Goal: Information Seeking & Learning: Learn about a topic

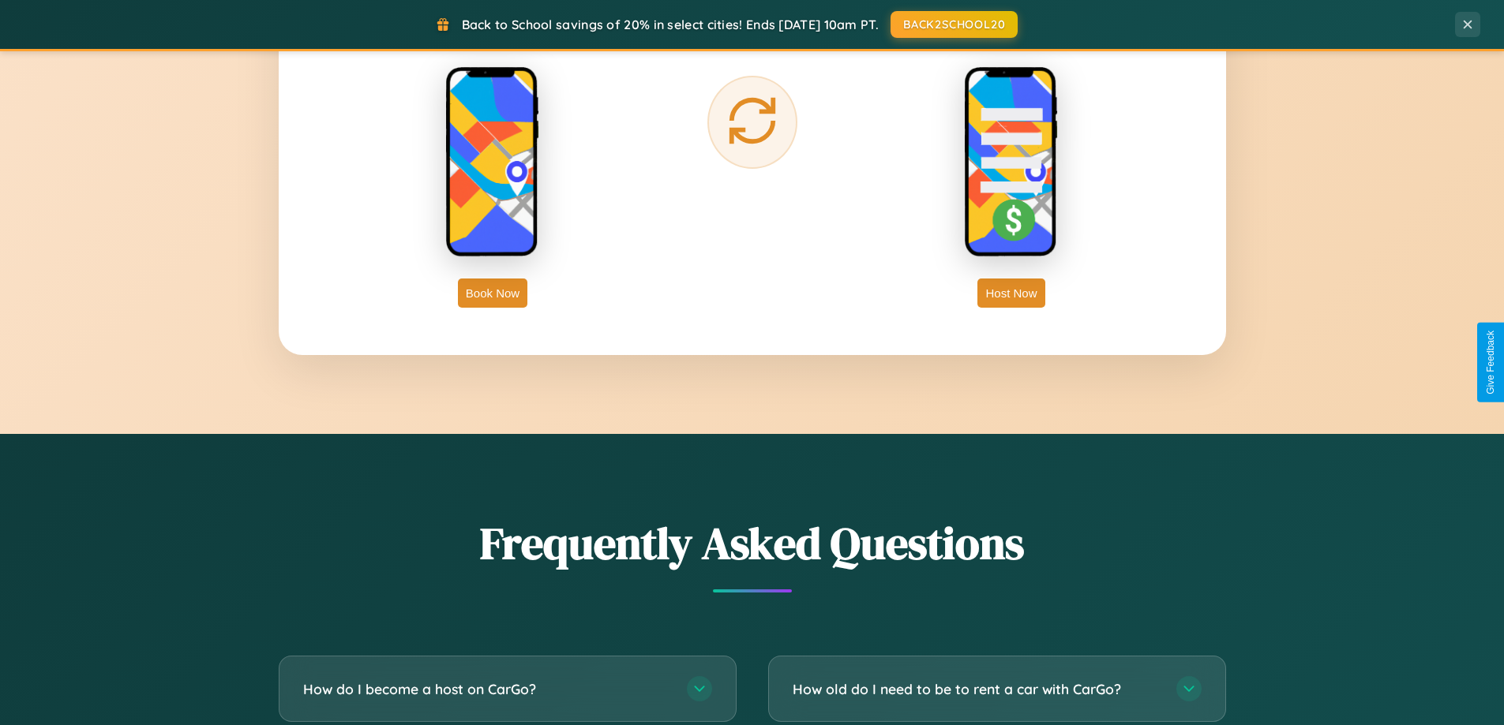
scroll to position [3037, 0]
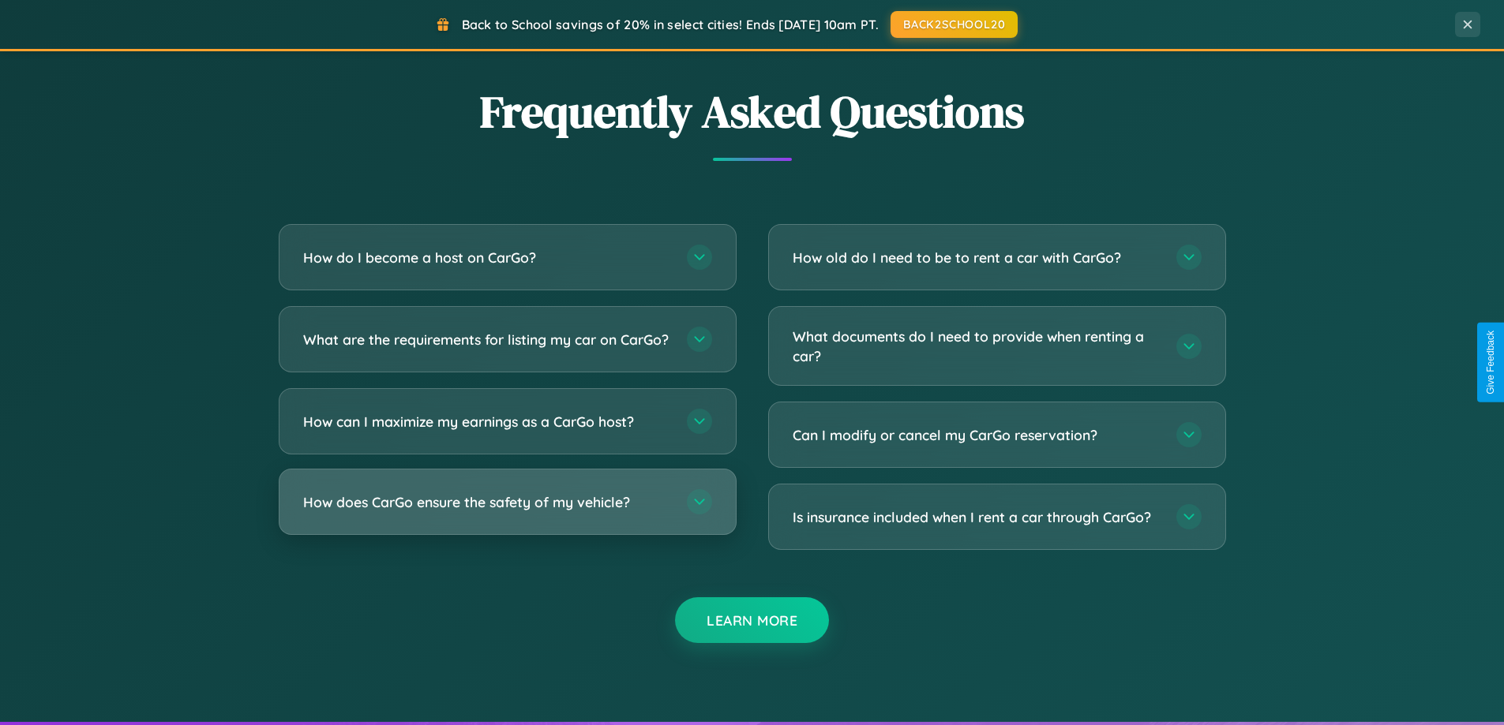
click at [507, 512] on h3 "How does CarGo ensure the safety of my vehicle?" at bounding box center [487, 503] width 368 height 20
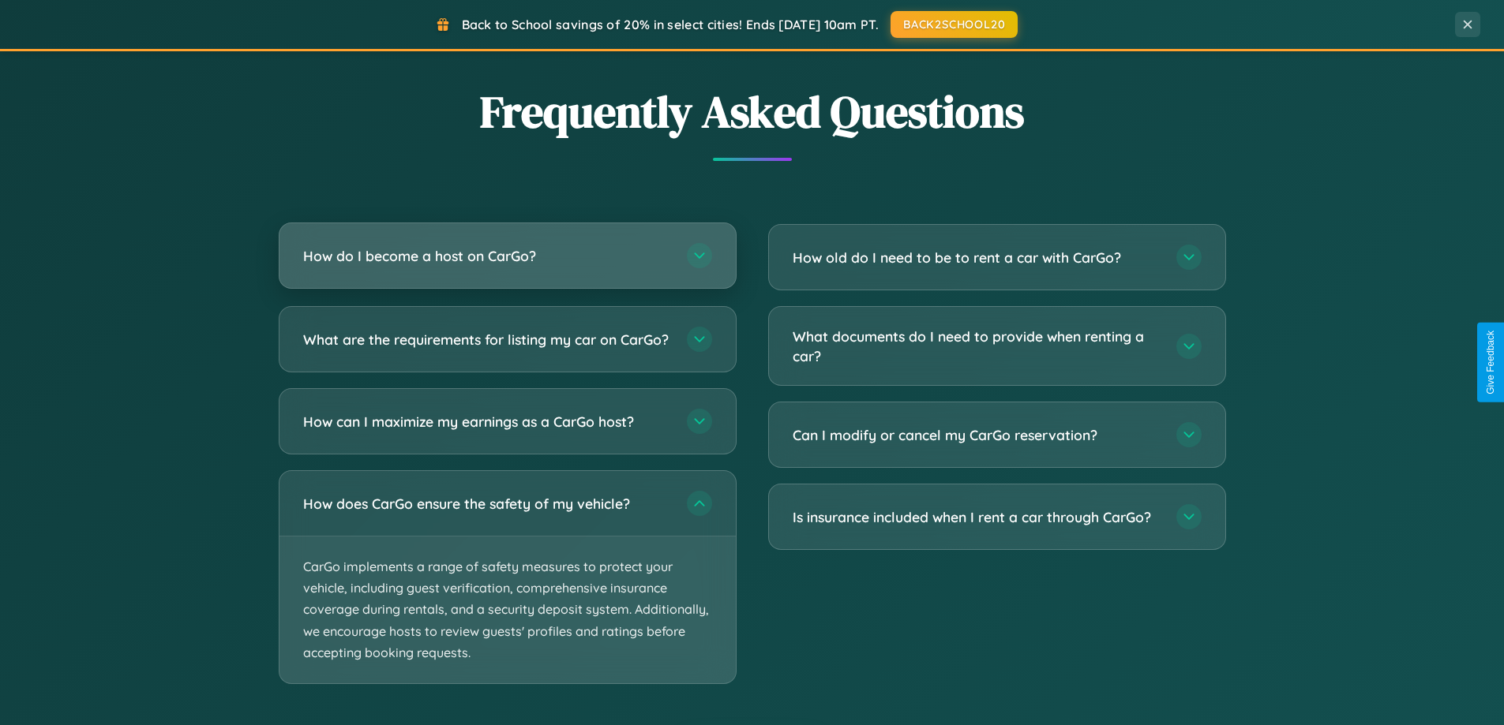
click at [507, 257] on h3 "How do I become a host on CarGo?" at bounding box center [487, 256] width 368 height 20
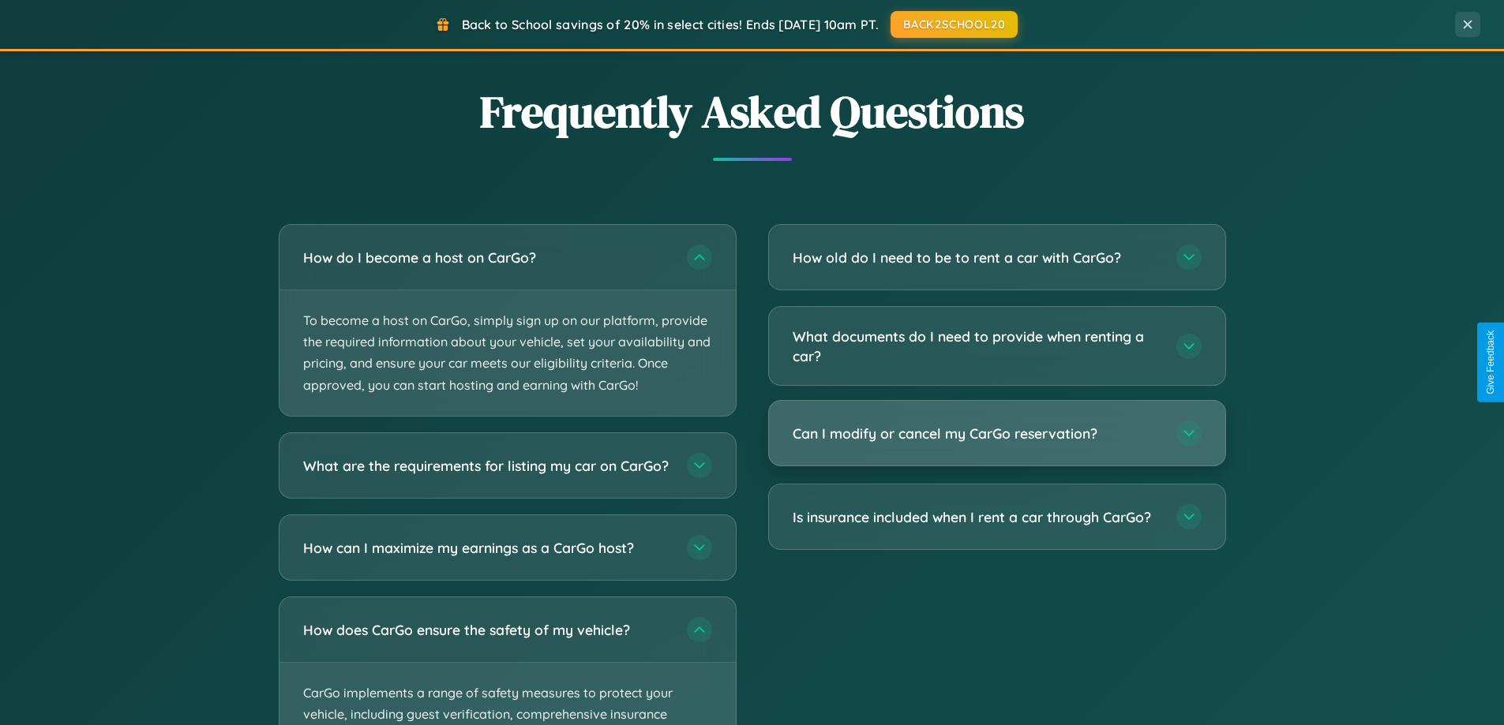
click at [996, 434] on h3 "Can I modify or cancel my CarGo reservation?" at bounding box center [977, 434] width 368 height 20
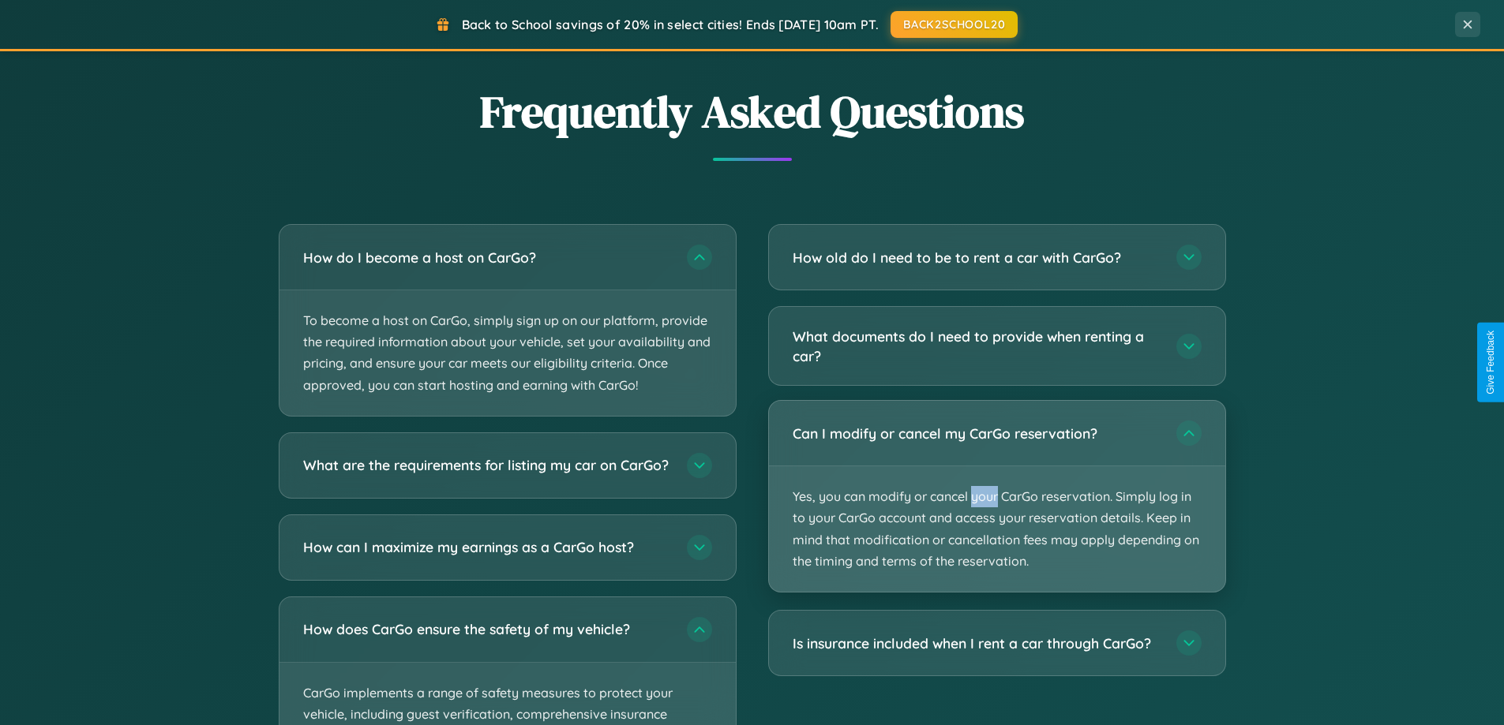
click at [996, 497] on p "Yes, you can modify or cancel your CarGo reservation. Simply log in to your Car…" at bounding box center [997, 530] width 456 height 126
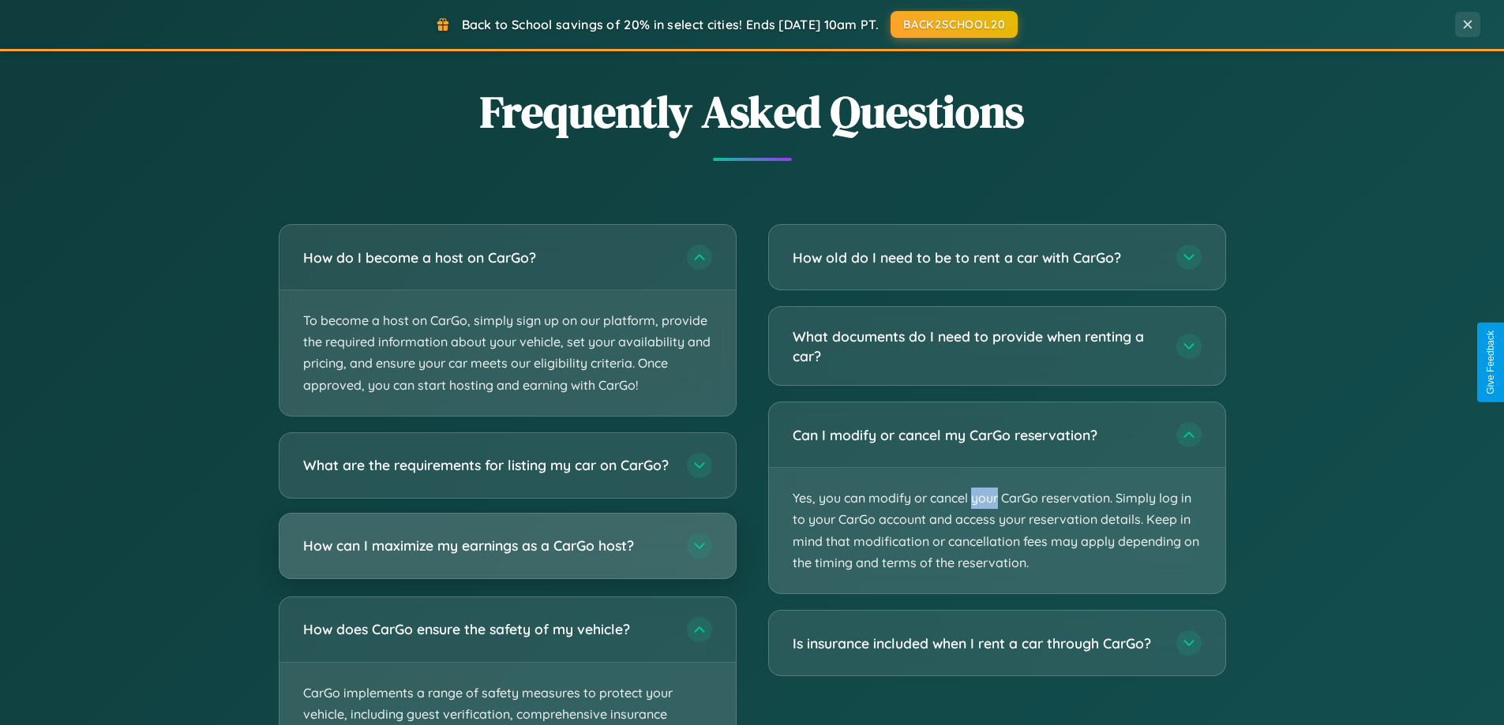
click at [507, 556] on h3 "How can I maximize my earnings as a CarGo host?" at bounding box center [487, 546] width 368 height 20
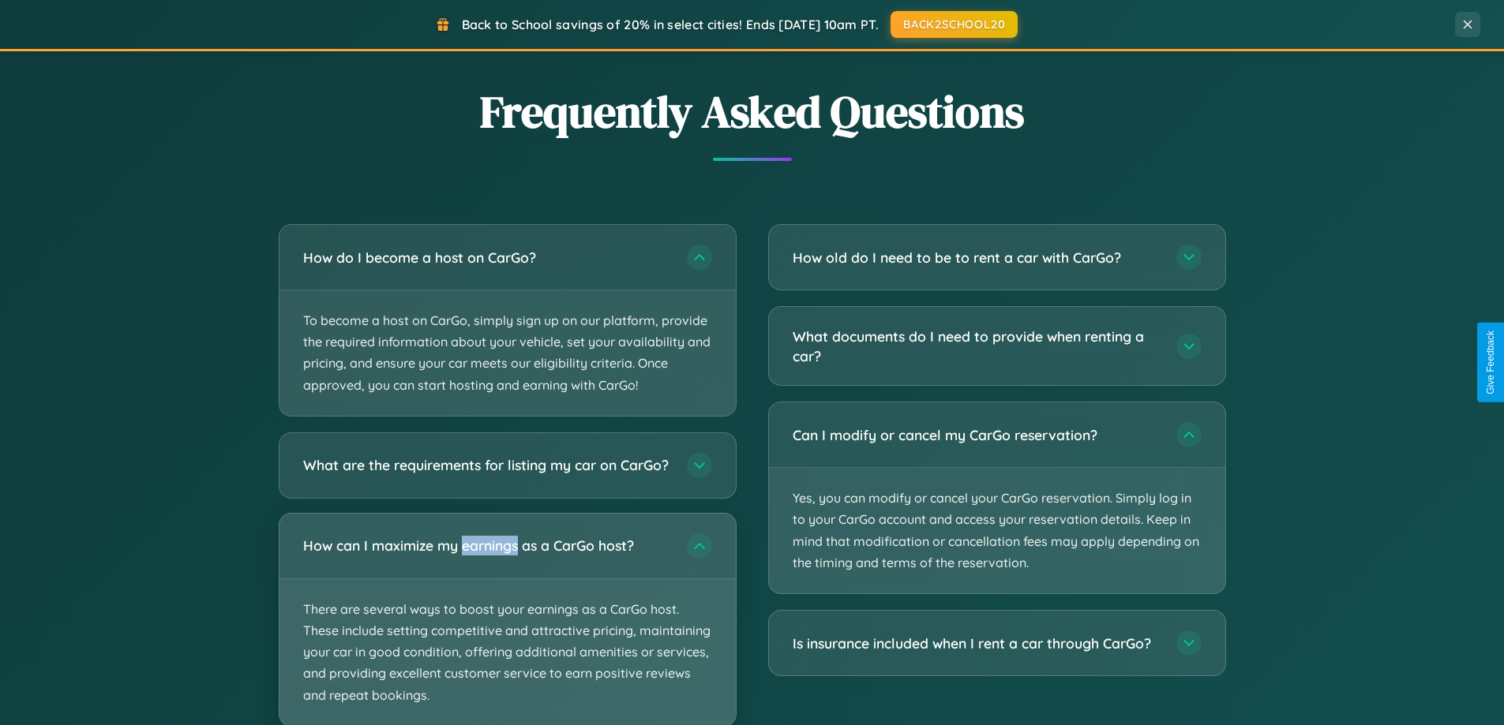
click at [507, 626] on p "There are several ways to boost your earnings as a CarGo host. These include se…" at bounding box center [507, 652] width 456 height 147
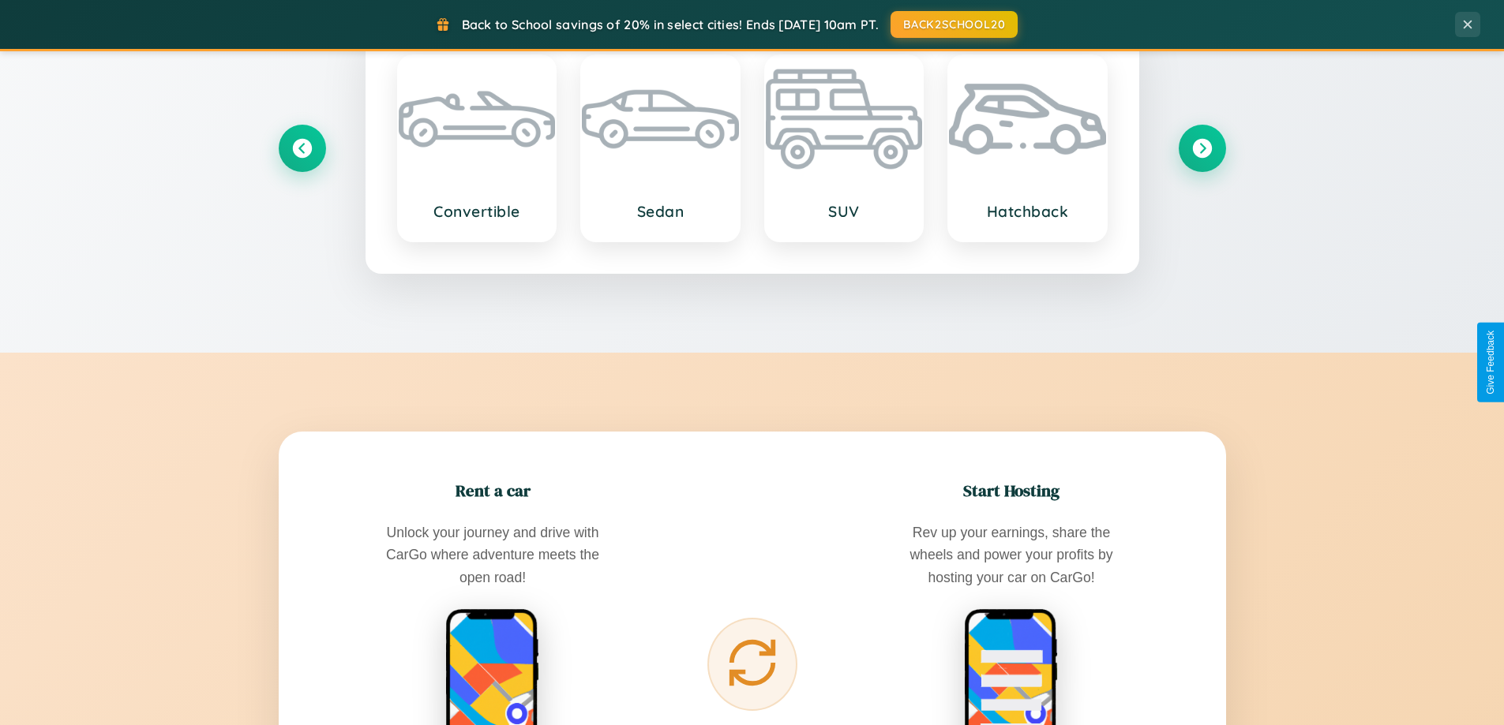
scroll to position [1390, 0]
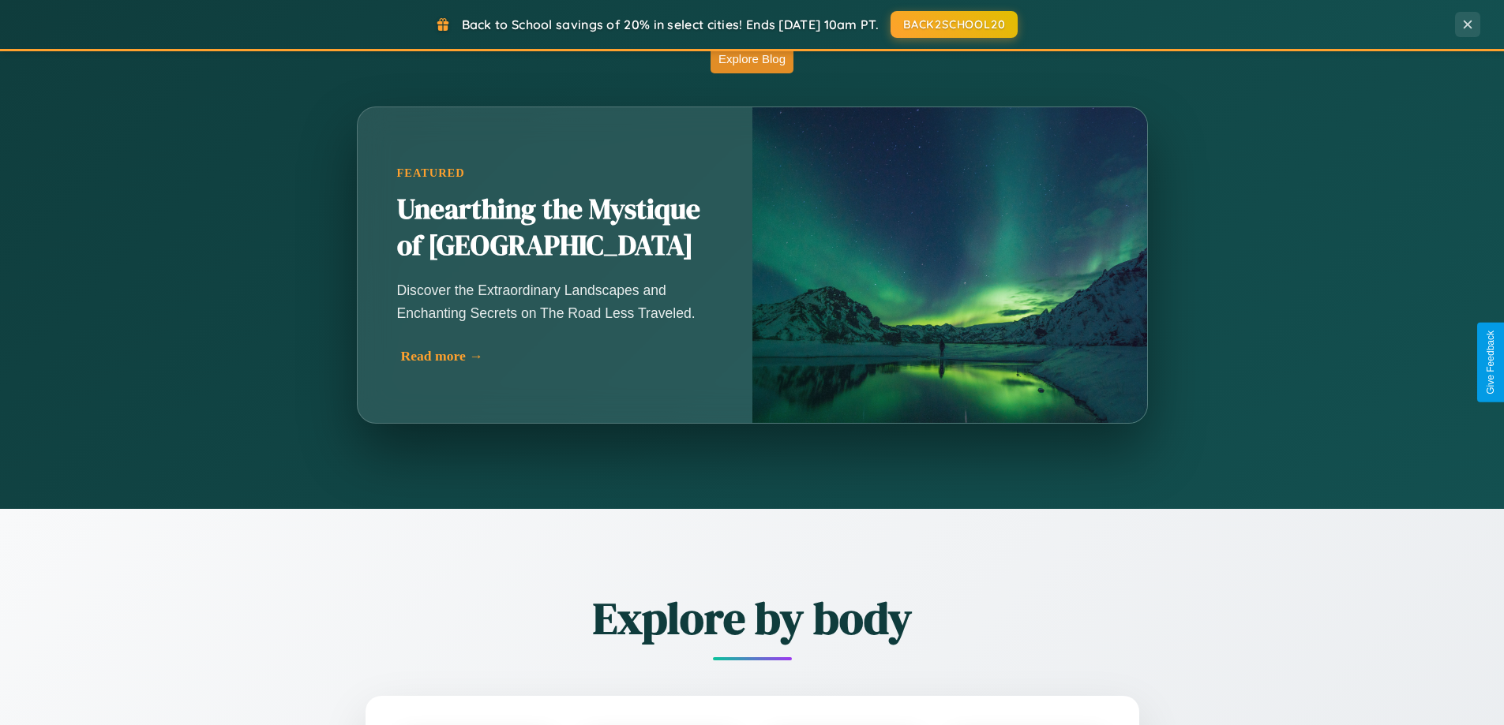
click at [556, 359] on div "Read more →" at bounding box center [559, 356] width 316 height 17
